Goal: Information Seeking & Learning: Compare options

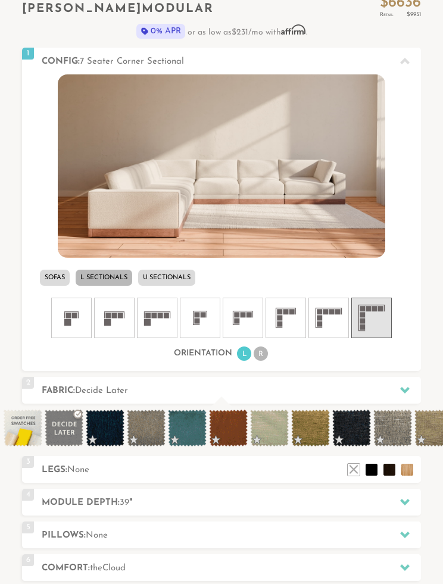
scroll to position [333, 0]
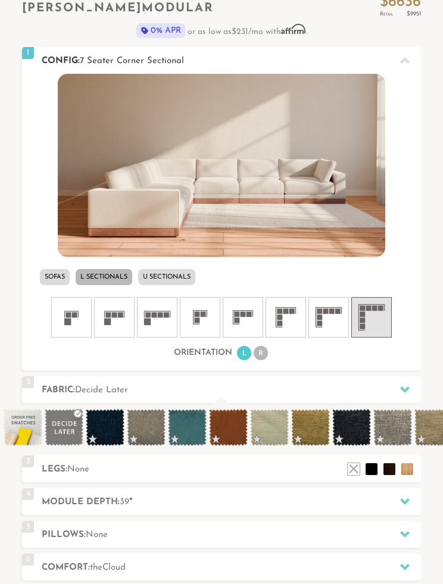
click at [178, 275] on li "U Sectionals" at bounding box center [166, 277] width 57 height 16
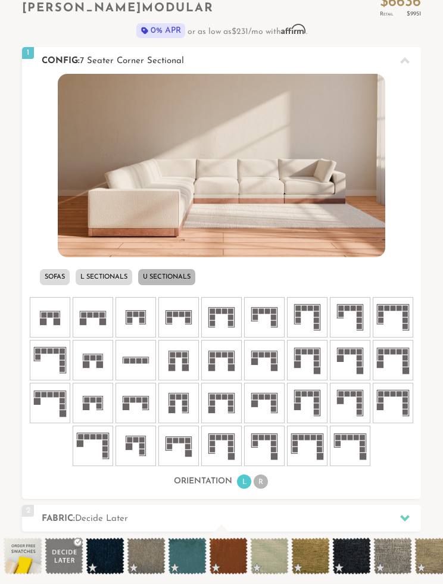
scroll to position [10897, 443]
click at [267, 364] on icon at bounding box center [264, 360] width 36 height 36
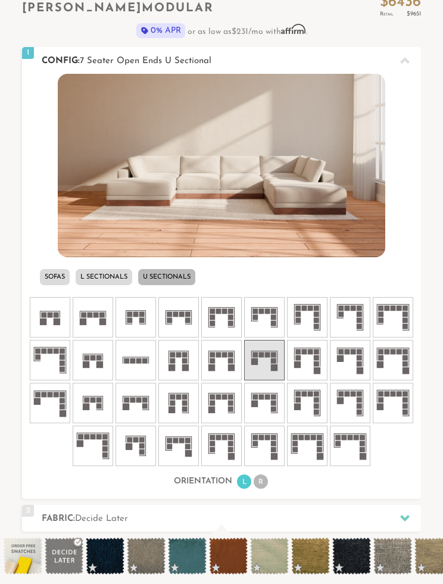
scroll to position [10910, 443]
click at [98, 363] on rect at bounding box center [99, 364] width 7 height 7
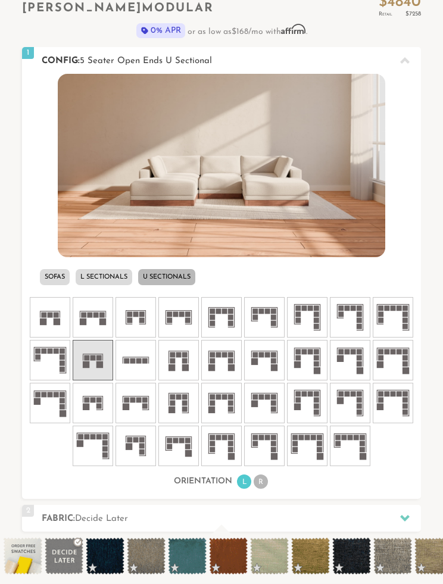
click at [102, 324] on rect at bounding box center [102, 321] width 7 height 7
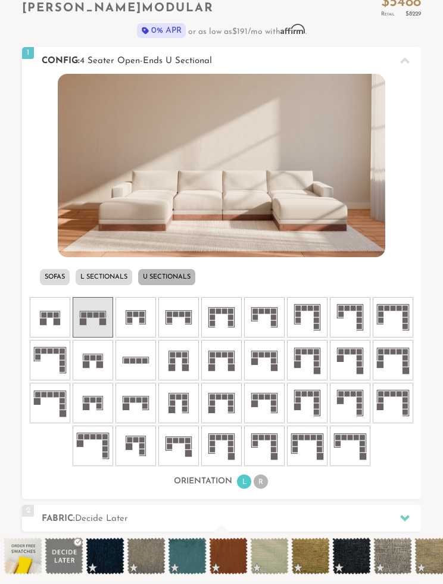
click at [136, 447] on icon at bounding box center [136, 446] width 36 height 36
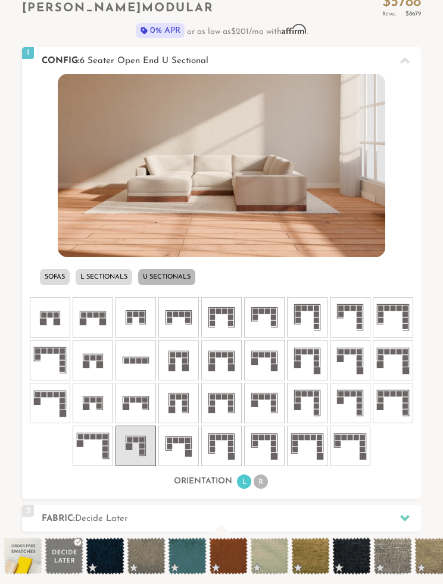
click at [89, 324] on icon at bounding box center [93, 317] width 36 height 36
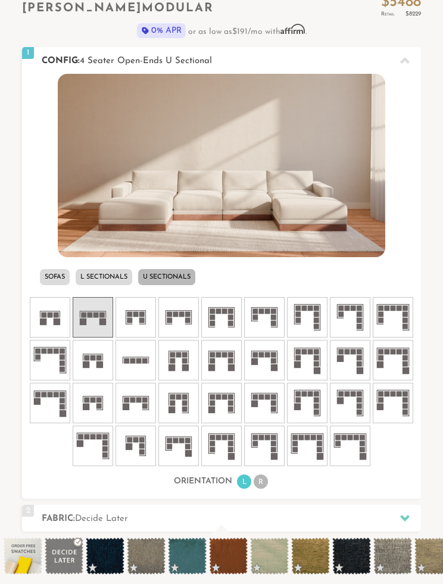
click at [265, 481] on li "R" at bounding box center [260, 481] width 14 height 14
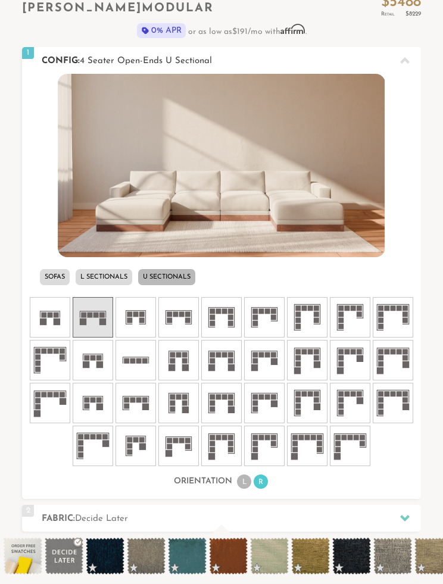
click at [274, 403] on rect at bounding box center [274, 403] width 7 height 7
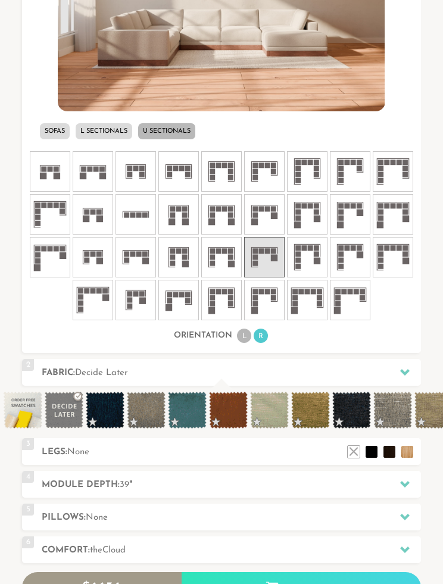
scroll to position [474, 0]
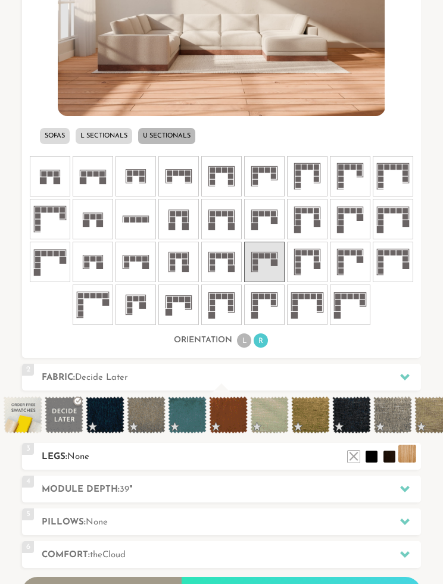
click at [406, 456] on li at bounding box center [407, 453] width 18 height 18
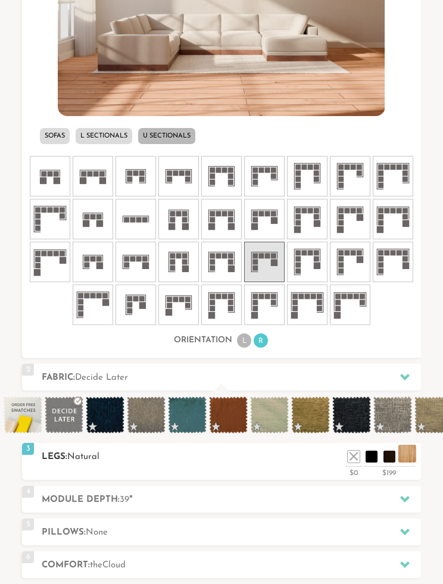
scroll to position [10920, 443]
click at [356, 457] on li at bounding box center [353, 453] width 18 height 18
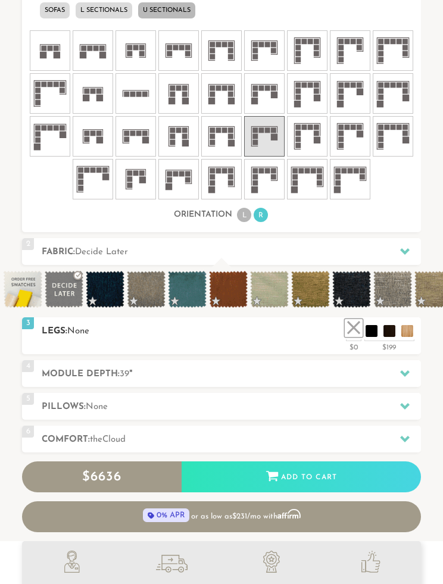
scroll to position [610, 0]
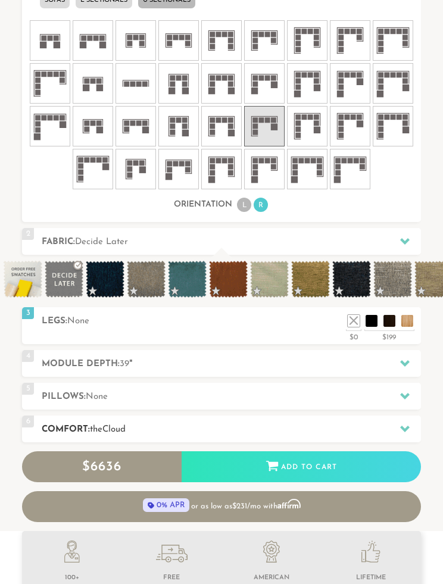
click at [406, 424] on icon at bounding box center [405, 429] width 10 height 10
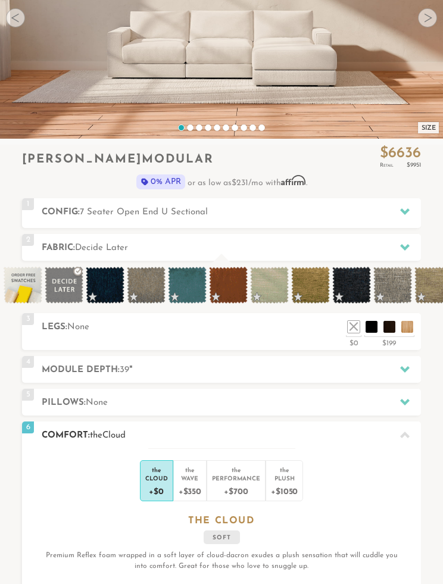
scroll to position [206, 0]
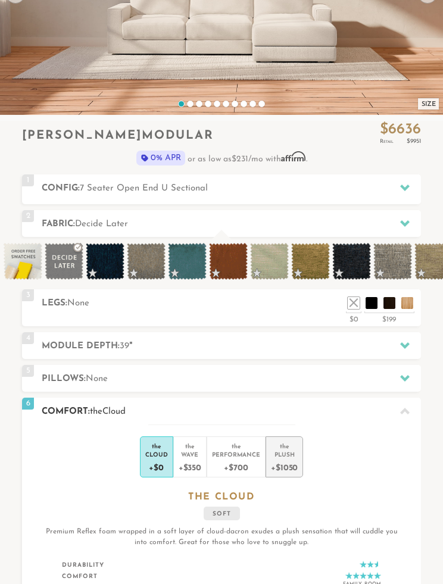
click at [293, 455] on div "Plush" at bounding box center [284, 454] width 27 height 8
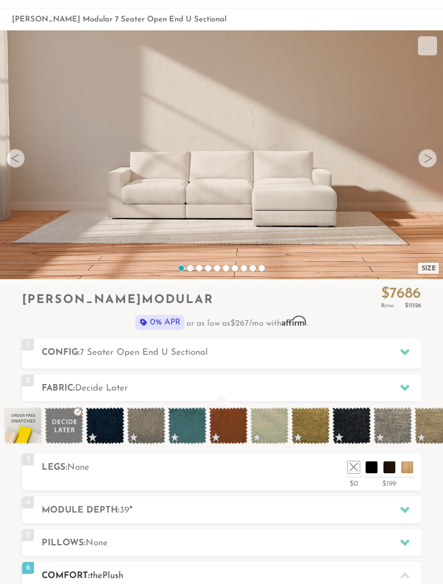
scroll to position [0, 0]
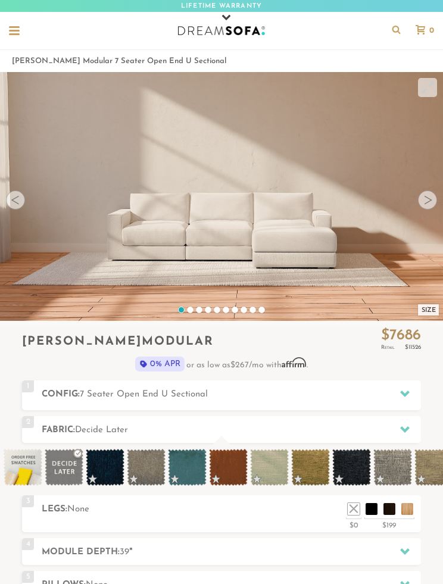
click at [16, 26] on div at bounding box center [14, 27] width 11 height 2
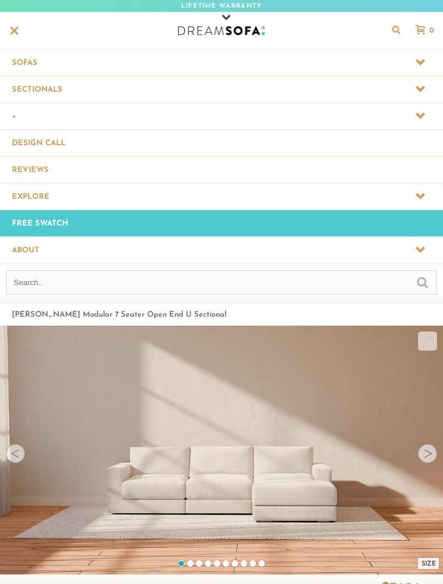
click at [67, 90] on span at bounding box center [221, 89] width 443 height 26
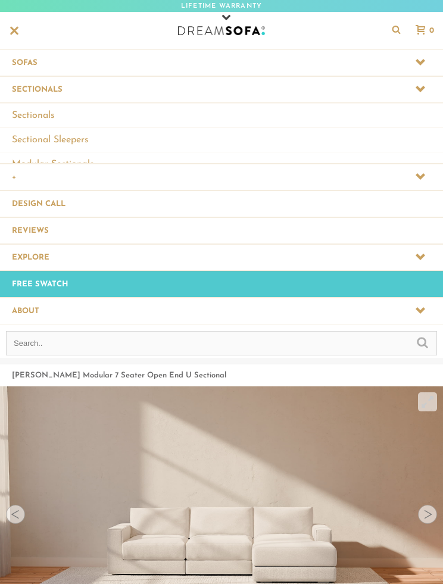
scroll to position [1, 1]
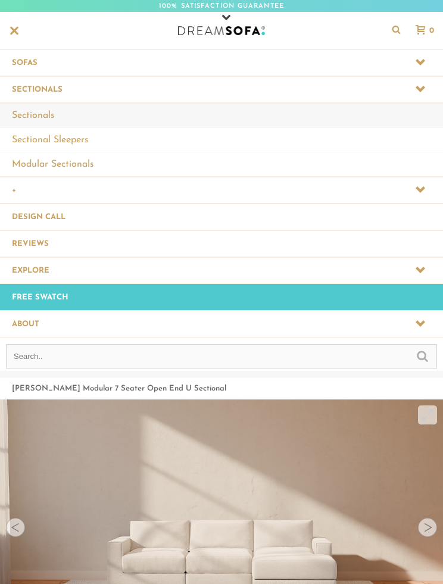
click at [40, 117] on link "Sectionals" at bounding box center [221, 115] width 443 height 24
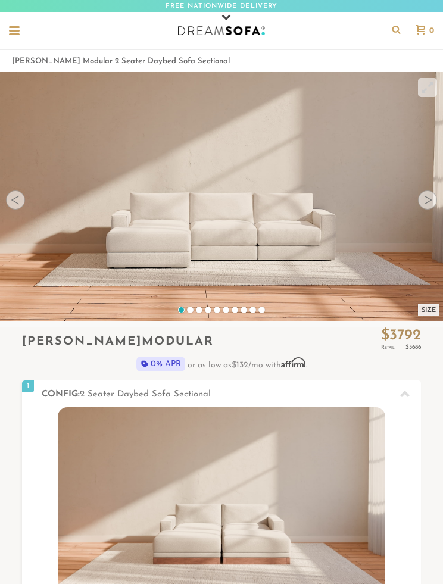
click at [431, 200] on div at bounding box center [427, 199] width 19 height 19
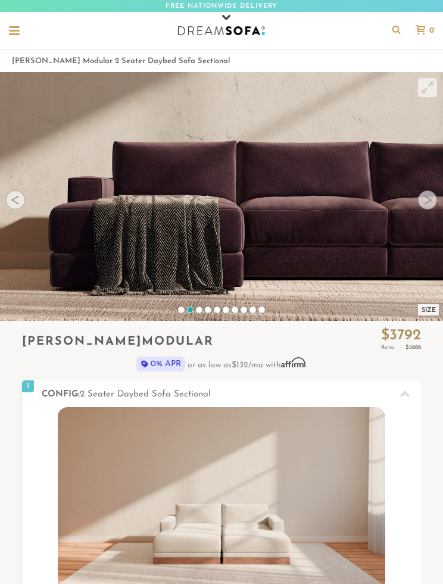
click at [430, 197] on div at bounding box center [427, 199] width 19 height 19
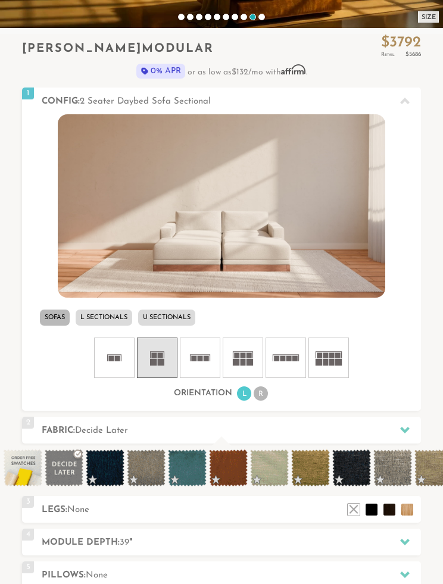
scroll to position [292, 0]
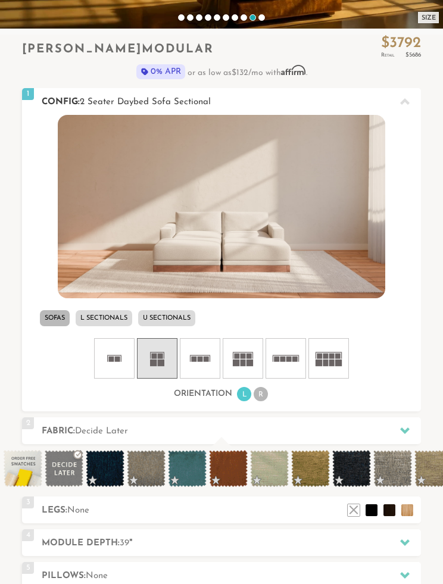
click at [253, 359] on icon at bounding box center [243, 358] width 36 height 36
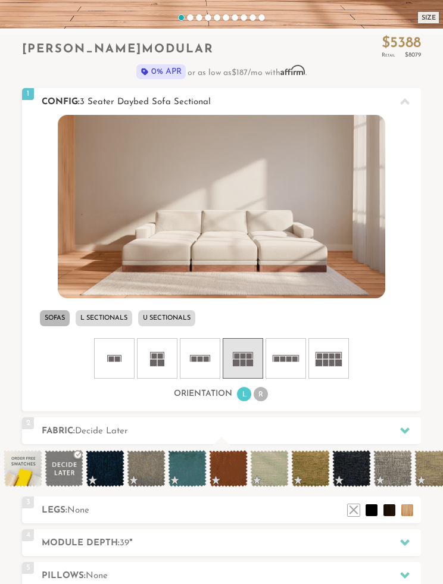
click at [286, 359] on rect at bounding box center [288, 358] width 5 height 5
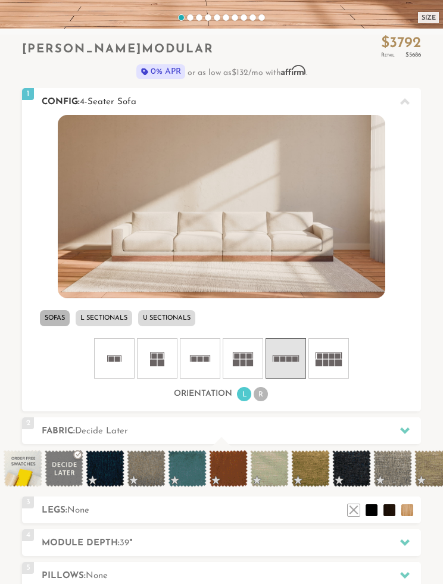
click at [331, 361] on rect at bounding box center [331, 362] width 5 height 7
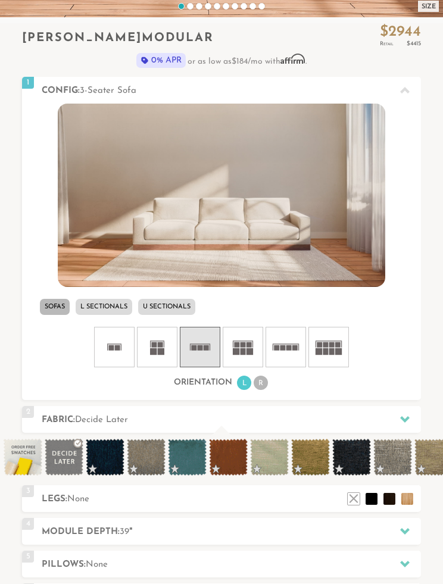
scroll to position [305, 0]
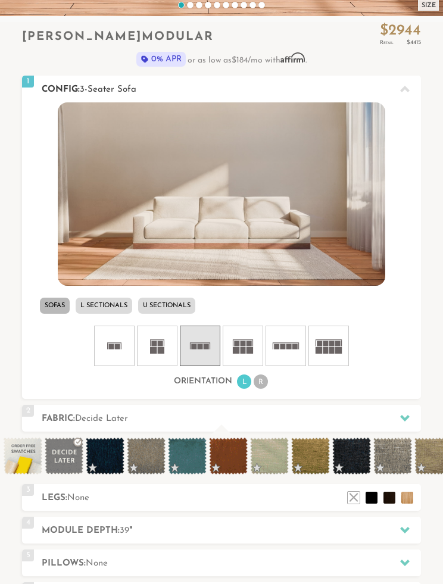
click at [162, 344] on rect at bounding box center [160, 343] width 5 height 5
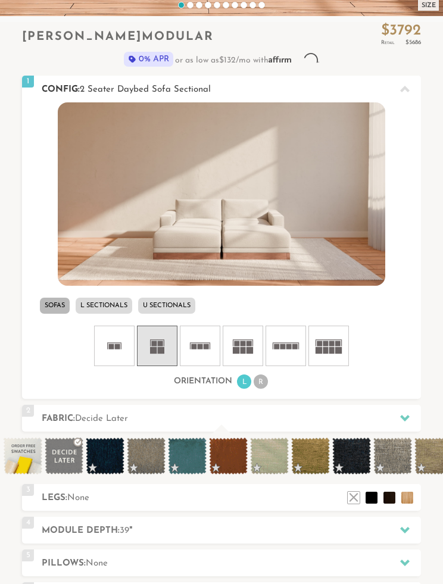
scroll to position [10781, 443]
click at [328, 249] on img at bounding box center [221, 194] width 327 height 184
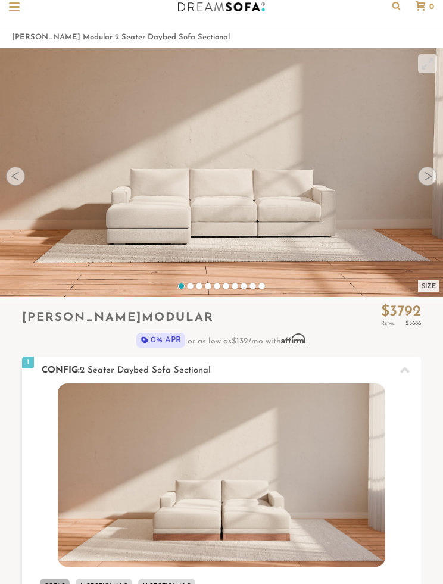
scroll to position [0, 0]
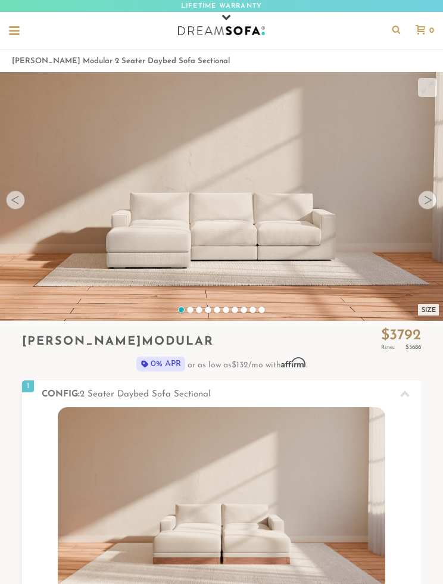
click at [12, 21] on div at bounding box center [14, 31] width 23 height 23
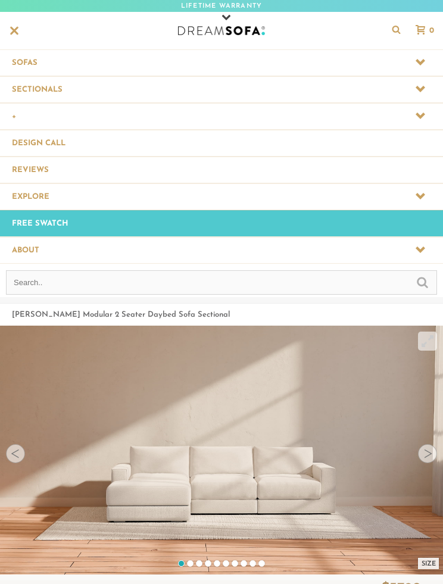
scroll to position [11036, 443]
click at [12, 115] on span at bounding box center [221, 116] width 443 height 26
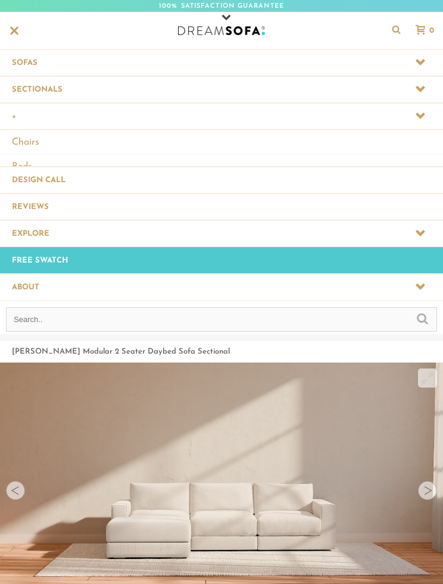
scroll to position [1, 1]
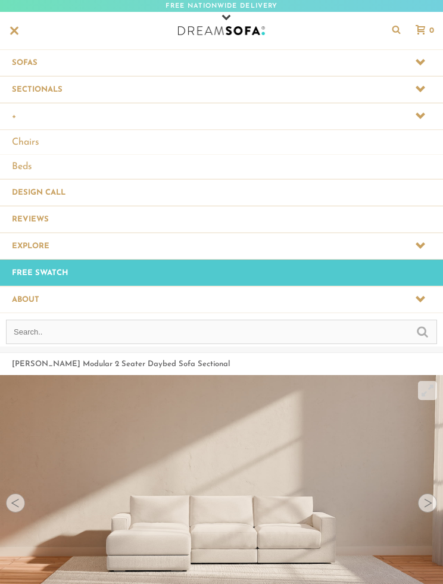
click at [40, 274] on link "Free Swatch" at bounding box center [221, 272] width 443 height 26
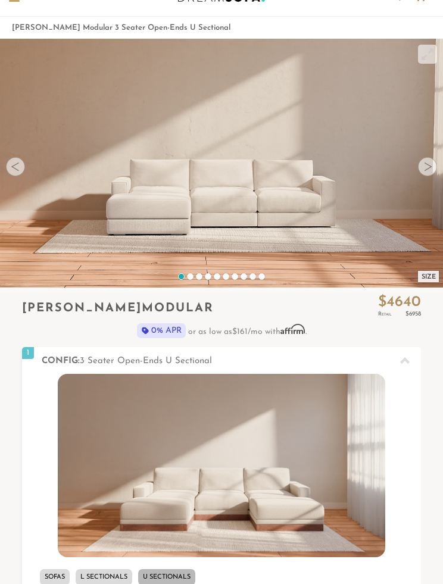
scroll to position [34, 0]
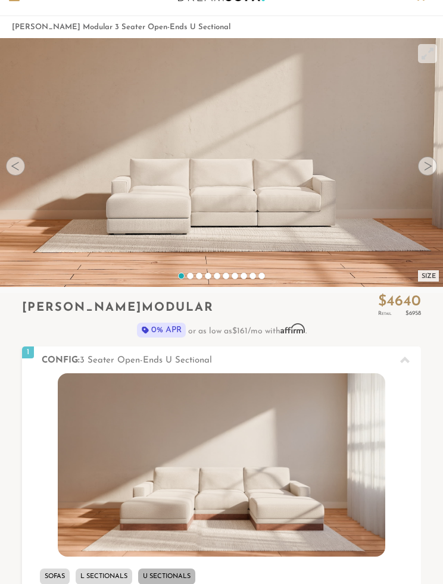
click at [421, 167] on div at bounding box center [427, 165] width 19 height 19
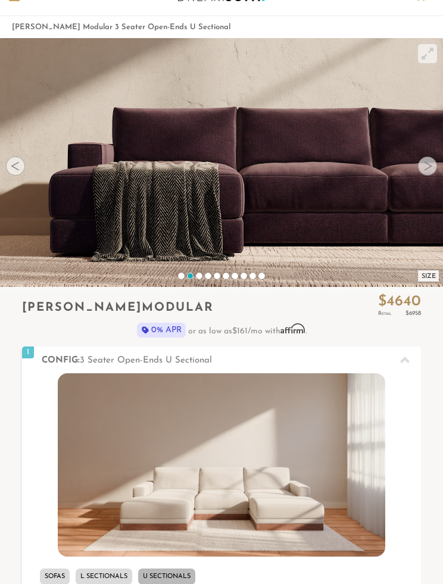
click at [437, 165] on video at bounding box center [221, 148] width 443 height 221
click at [434, 161] on div at bounding box center [427, 165] width 19 height 19
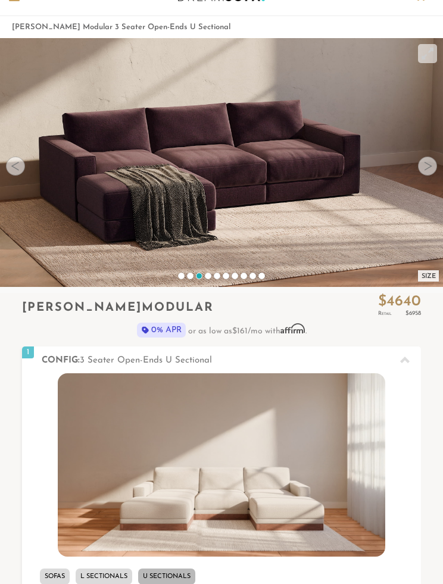
click at [422, 161] on div at bounding box center [427, 165] width 19 height 19
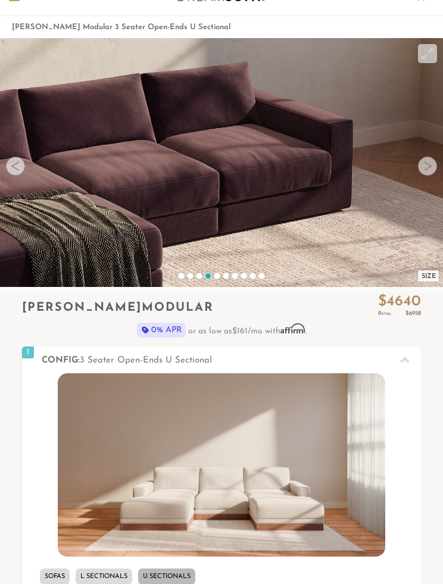
click at [428, 167] on div at bounding box center [427, 165] width 19 height 19
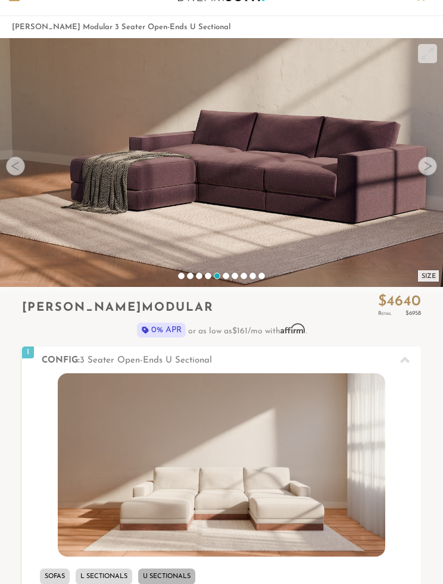
click at [434, 165] on div at bounding box center [427, 165] width 19 height 19
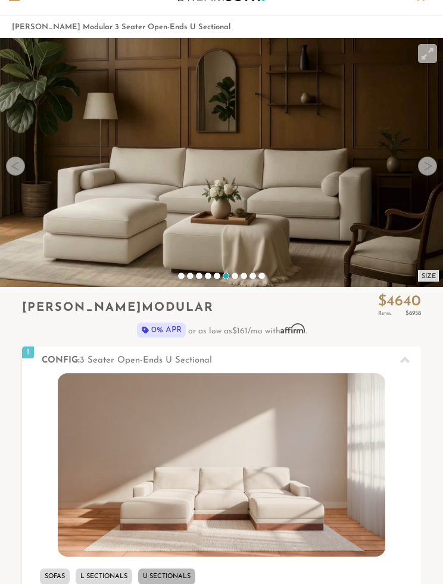
click at [419, 172] on video at bounding box center [221, 162] width 443 height 249
click at [422, 56] on div at bounding box center [427, 54] width 18 height 18
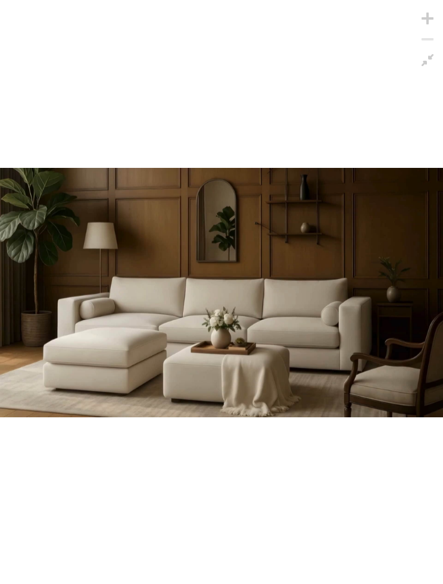
scroll to position [10656, 443]
click at [430, 62] on div at bounding box center [427, 60] width 18 height 18
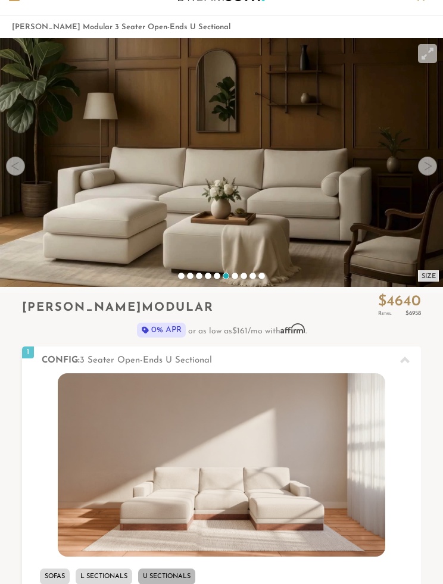
click at [430, 162] on div at bounding box center [427, 165] width 19 height 19
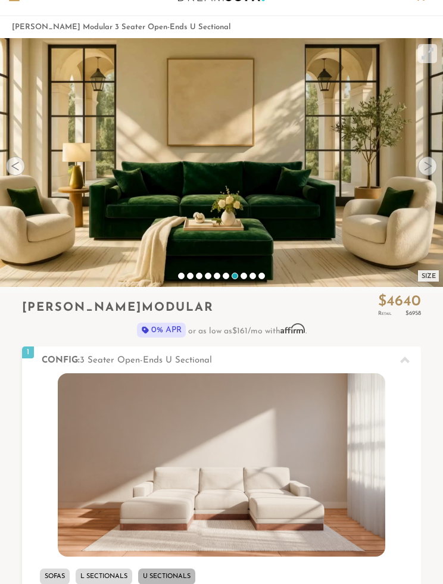
click at [431, 163] on div at bounding box center [427, 165] width 19 height 19
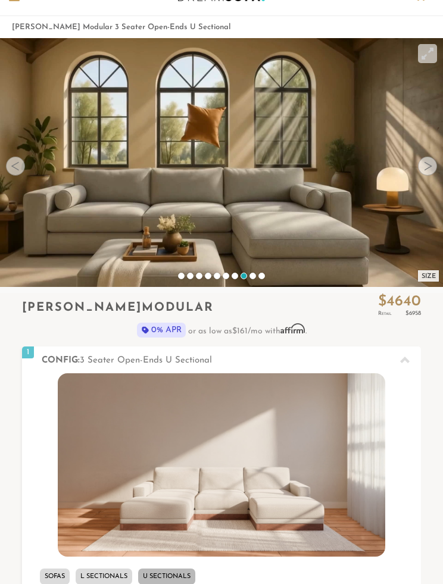
click at [431, 163] on div at bounding box center [427, 165] width 19 height 19
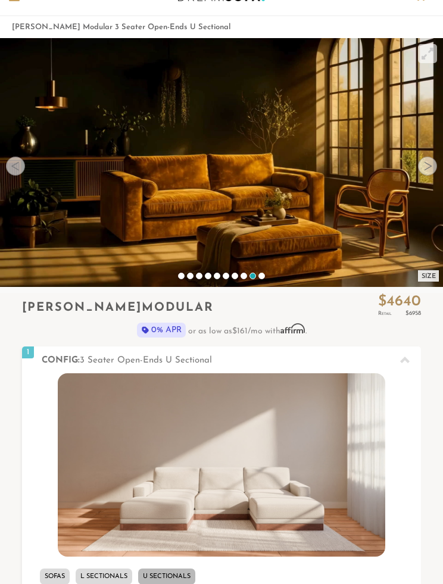
click at [428, 163] on div at bounding box center [427, 165] width 19 height 19
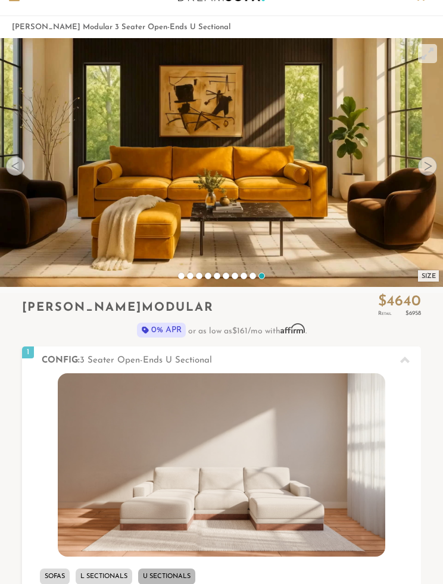
click at [431, 164] on div at bounding box center [427, 165] width 19 height 19
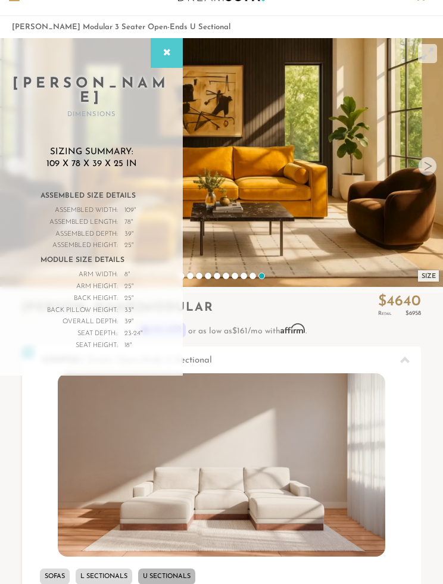
click at [355, 324] on p "0% APR or as low as $161 /mo with Affirm . See if you qualify" at bounding box center [221, 329] width 399 height 15
click at [170, 54] on icon at bounding box center [166, 53] width 13 height 10
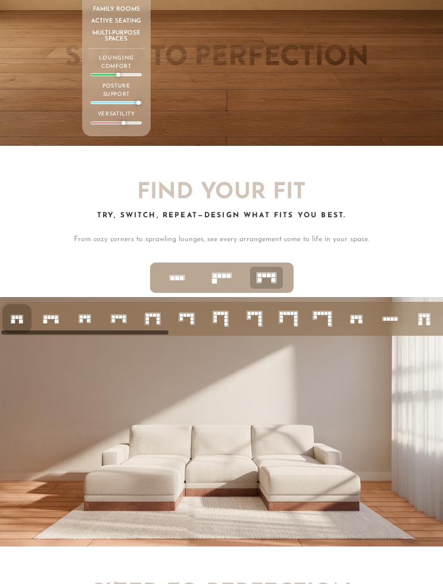
scroll to position [3488, 0]
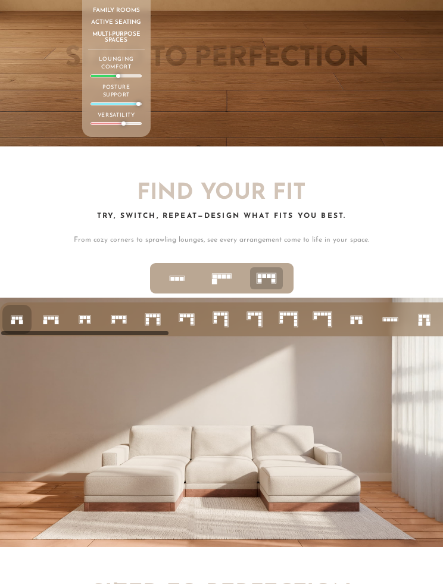
click at [54, 318] on rect at bounding box center [52, 318] width 3 height 3
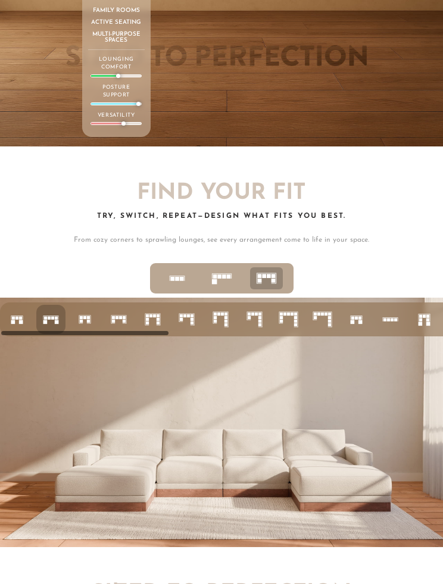
click at [420, 316] on rect at bounding box center [420, 316] width 3 height 3
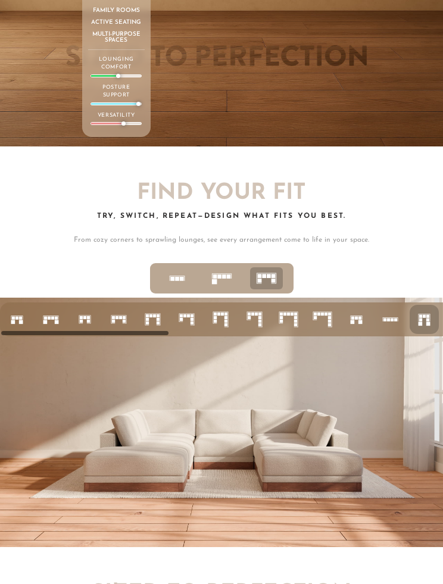
click at [322, 317] on icon at bounding box center [322, 319] width 21 height 21
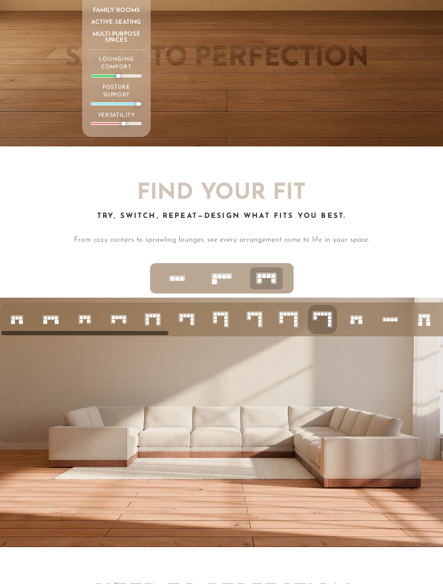
click at [293, 322] on icon at bounding box center [288, 319] width 21 height 21
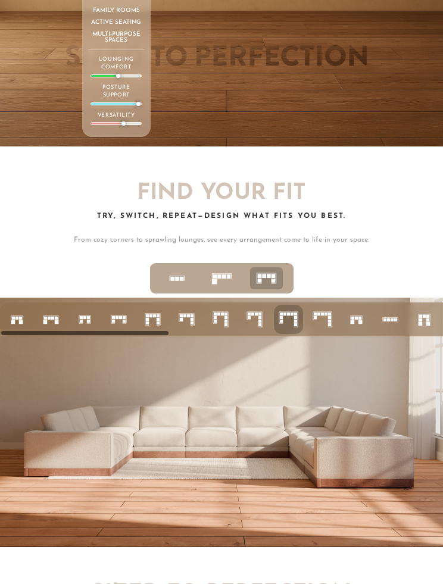
click at [189, 314] on rect at bounding box center [188, 315] width 3 height 3
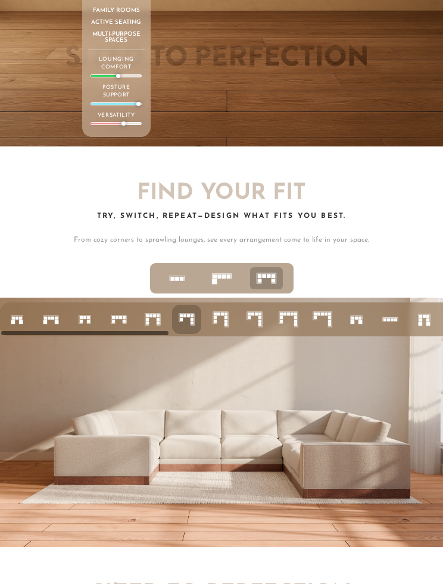
click at [123, 320] on rect at bounding box center [124, 321] width 3 height 3
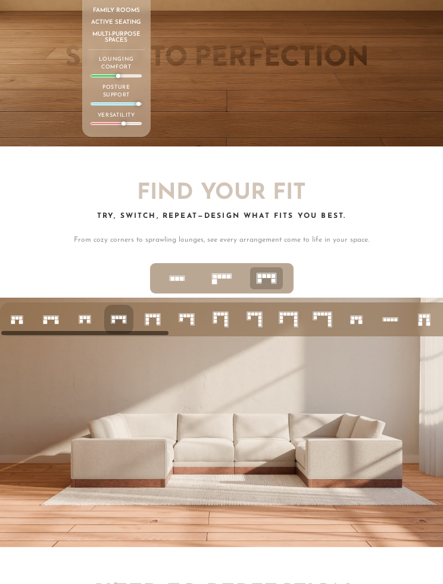
click at [54, 320] on icon at bounding box center [50, 319] width 21 height 21
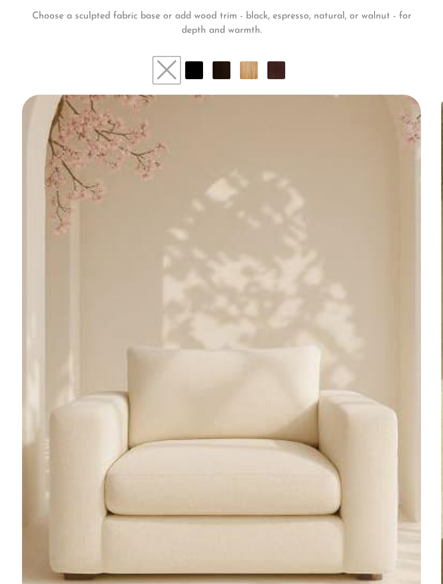
scroll to position [7130, 0]
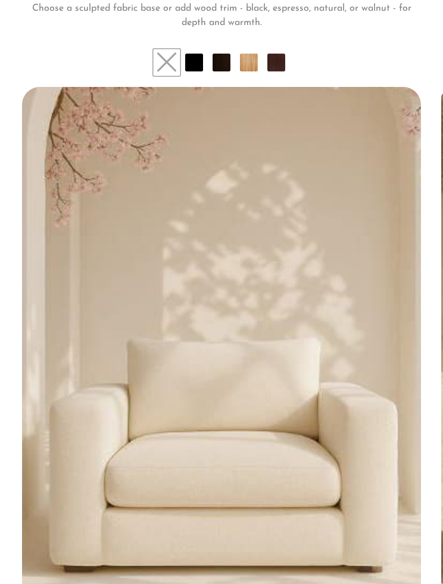
click at [201, 54] on li at bounding box center [194, 63] width 18 height 18
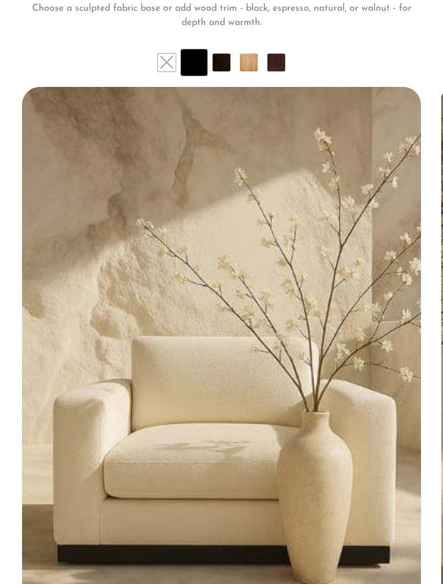
click at [227, 54] on li at bounding box center [221, 63] width 18 height 18
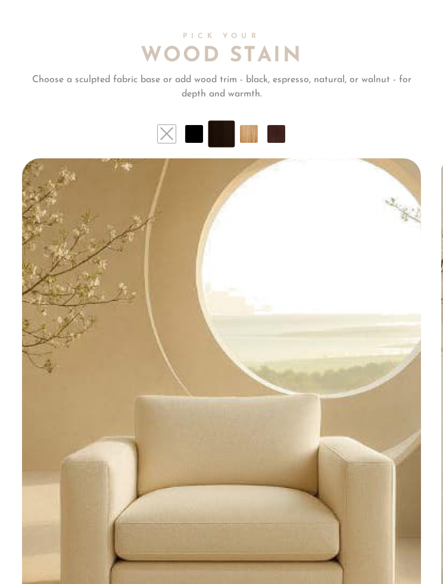
scroll to position [7063, 0]
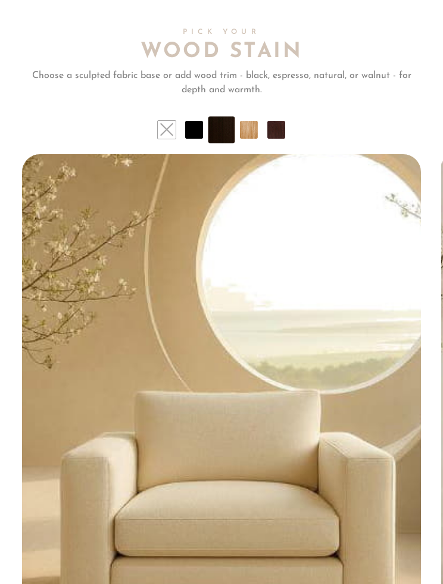
click at [293, 121] on ul at bounding box center [221, 130] width 399 height 18
click at [283, 121] on li at bounding box center [276, 130] width 18 height 18
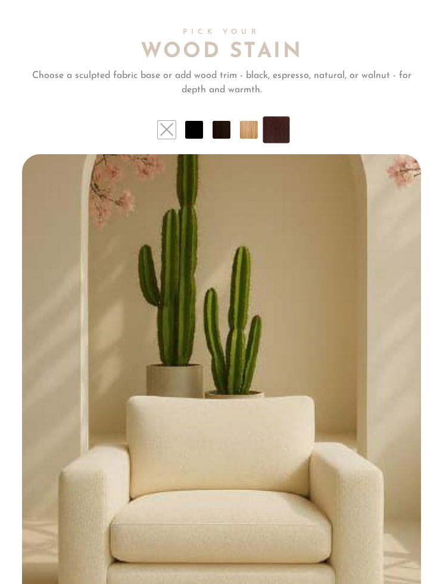
click at [256, 121] on li at bounding box center [249, 130] width 18 height 18
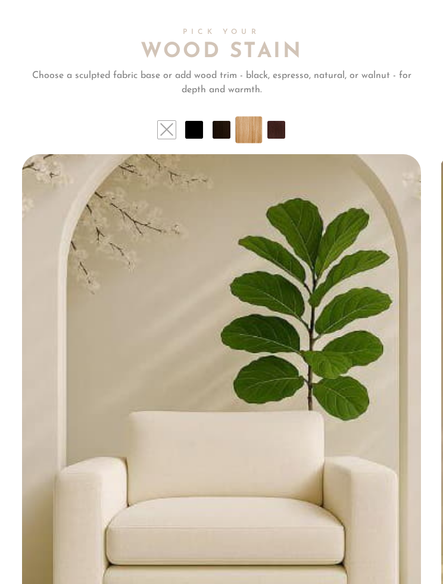
click at [226, 121] on li at bounding box center [221, 130] width 18 height 18
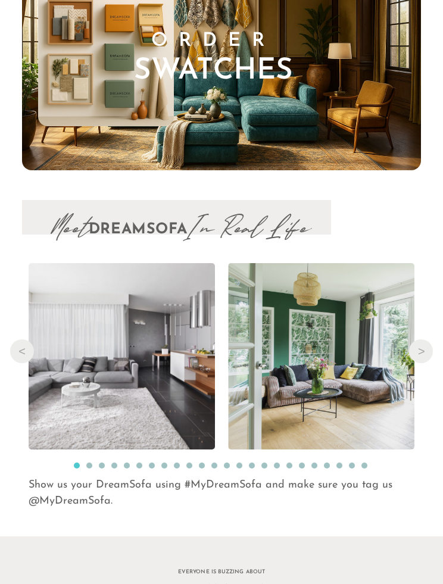
scroll to position [9763, 0]
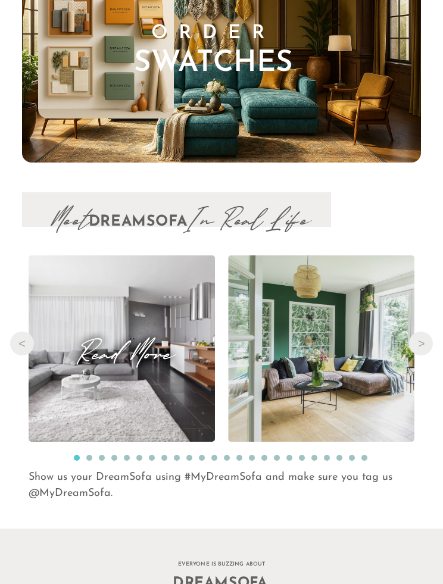
click at [114, 365] on img at bounding box center [122, 348] width 280 height 186
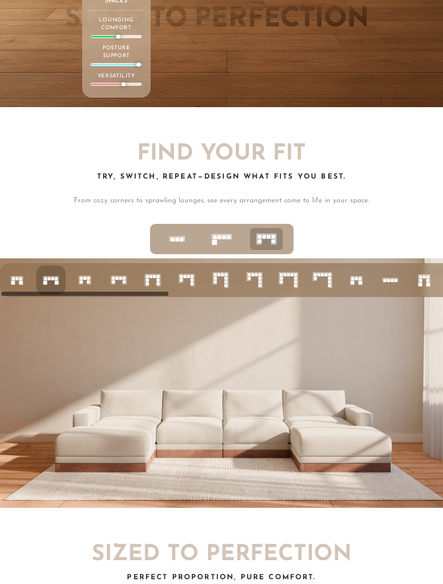
scroll to position [0, 0]
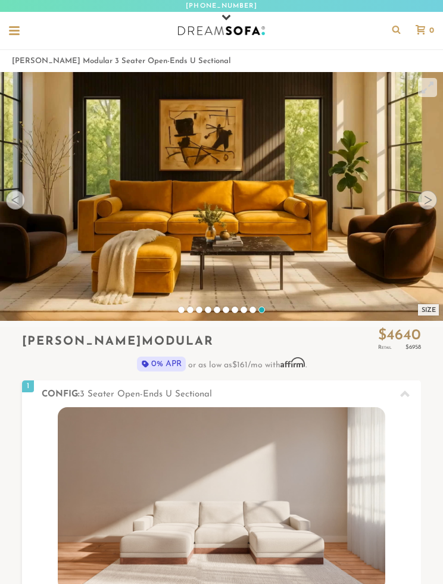
click at [24, 29] on div at bounding box center [14, 31] width 23 height 23
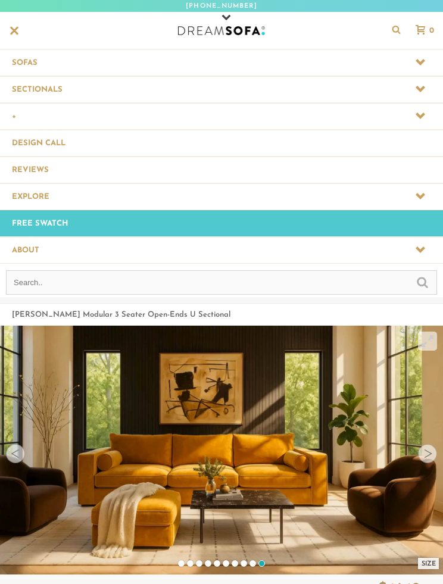
scroll to position [11212, 443]
click at [15, 117] on span at bounding box center [221, 116] width 443 height 26
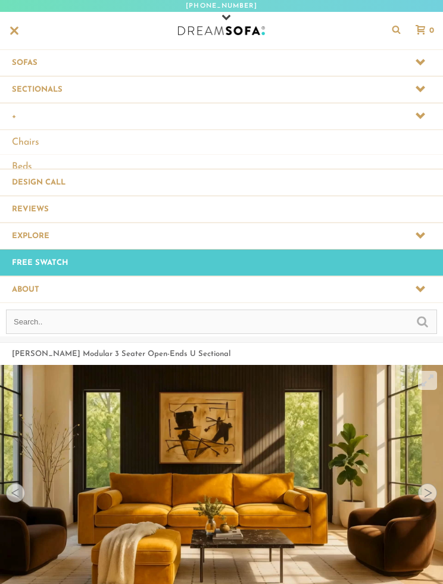
scroll to position [1, 1]
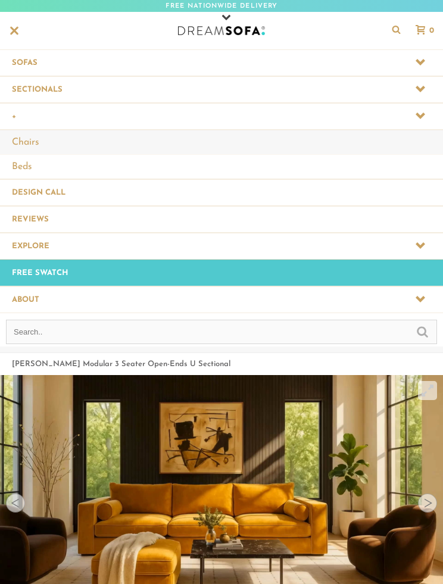
click at [31, 141] on link "Chairs" at bounding box center [221, 142] width 443 height 24
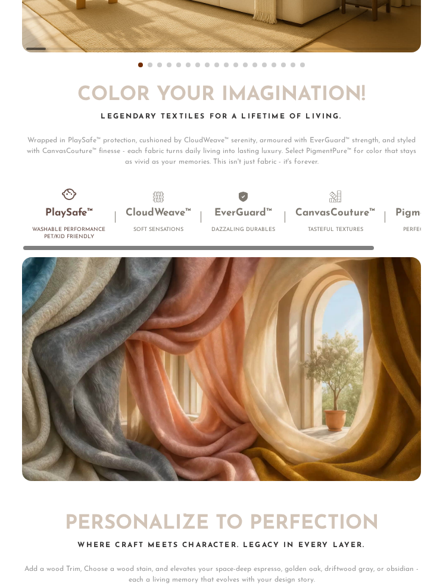
scroll to position [5571, 0]
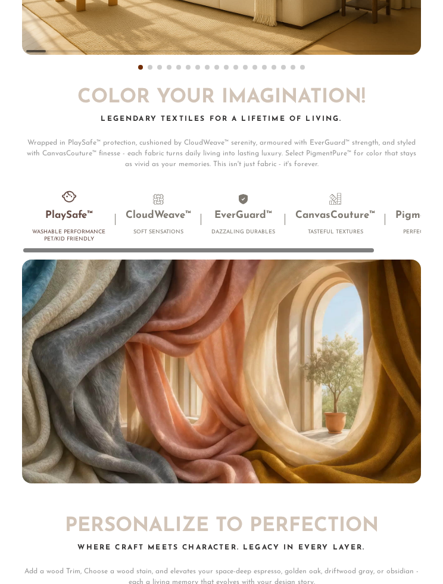
click at [69, 212] on h3 "PlaySafe™" at bounding box center [68, 215] width 73 height 13
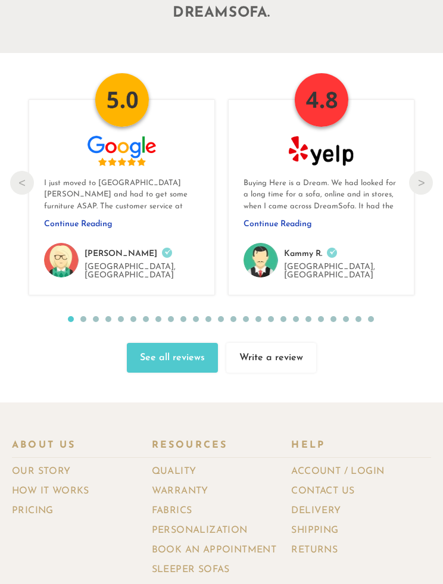
scroll to position [10180, 0]
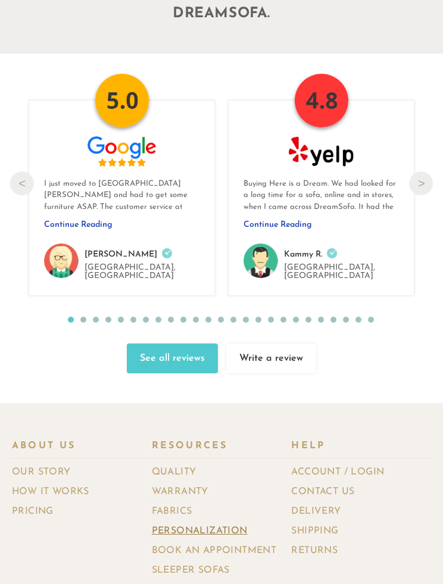
click at [230, 522] on link "Personalization" at bounding box center [204, 530] width 105 height 17
